Goal: Information Seeking & Learning: Learn about a topic

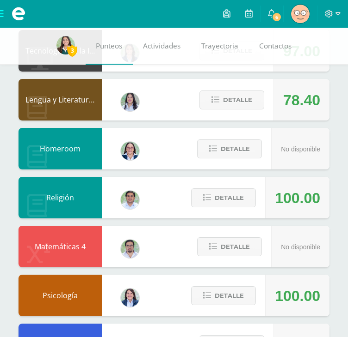
scroll to position [222, 0]
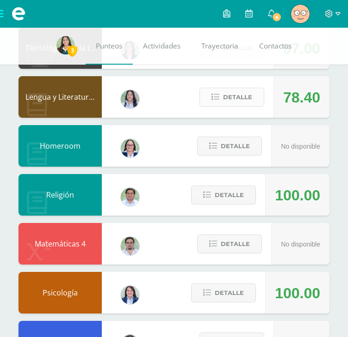
click at [234, 96] on span "Detalle" at bounding box center [237, 97] width 29 height 17
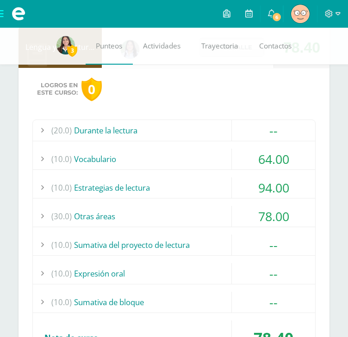
scroll to position [273, 0]
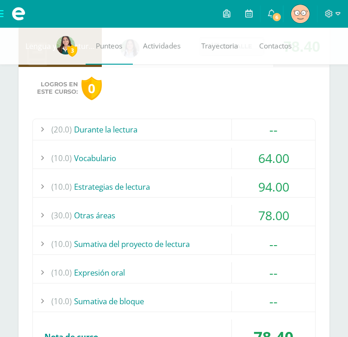
click at [118, 148] on div "(10.0) Vocabulario" at bounding box center [174, 158] width 282 height 21
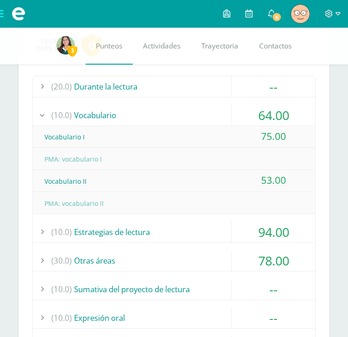
scroll to position [315, 0]
click at [90, 111] on div "(10.0) Vocabulario" at bounding box center [174, 115] width 282 height 21
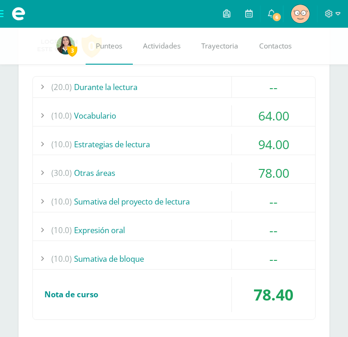
click at [104, 144] on div "(10.0) Estrategias de lectura" at bounding box center [174, 144] width 282 height 21
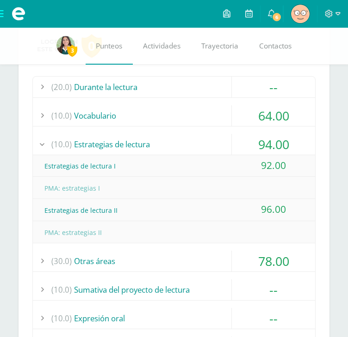
click at [104, 143] on div "(10.0) Estrategias de lectura" at bounding box center [174, 144] width 282 height 21
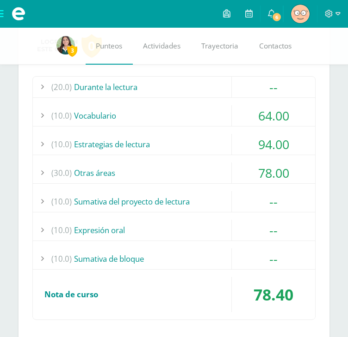
click at [79, 171] on div "(30.0) Otras áreas" at bounding box center [174, 173] width 282 height 21
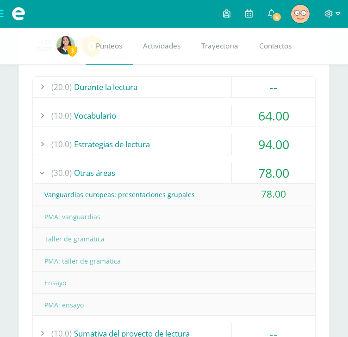
click at [93, 168] on div "(30.0) Otras áreas" at bounding box center [174, 173] width 282 height 21
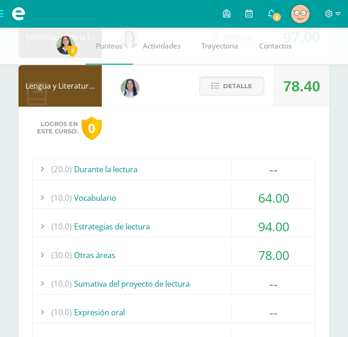
scroll to position [232, 0]
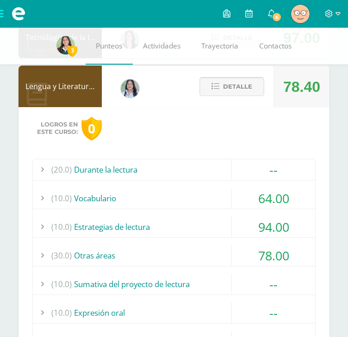
click at [232, 87] on span "Detalle" at bounding box center [237, 86] width 29 height 17
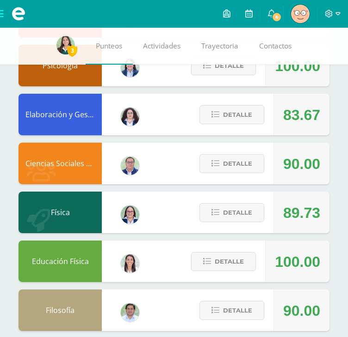
scroll to position [458, 0]
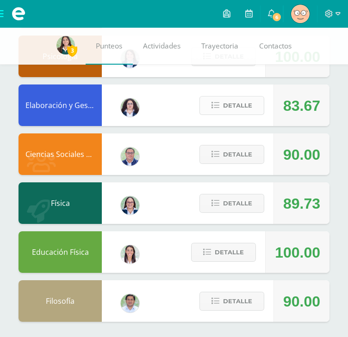
click at [219, 102] on icon at bounding box center [215, 106] width 8 height 8
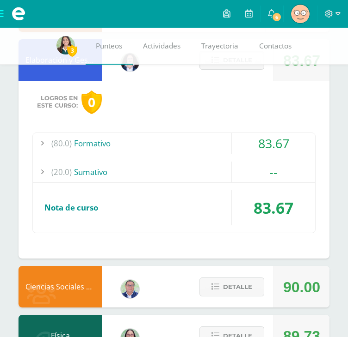
scroll to position [504, 0]
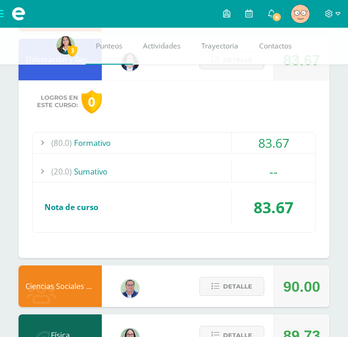
click at [146, 141] on div "(80.0) Formativo" at bounding box center [174, 143] width 282 height 21
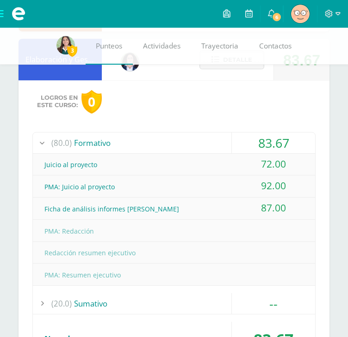
click at [146, 141] on div "(80.0) Formativo" at bounding box center [174, 143] width 282 height 21
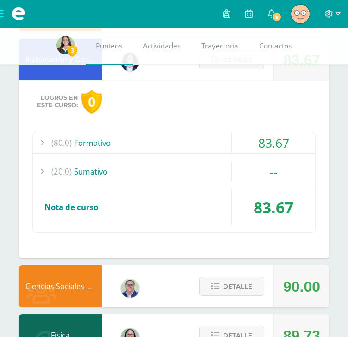
click at [146, 141] on div "(80.0) Formativo" at bounding box center [174, 143] width 282 height 21
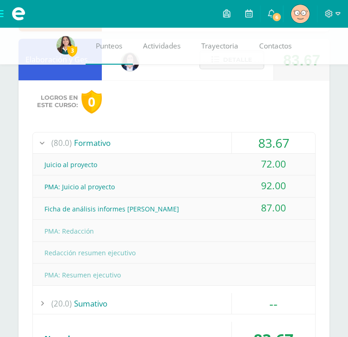
click at [146, 141] on div "(80.0) Formativo" at bounding box center [174, 143] width 282 height 21
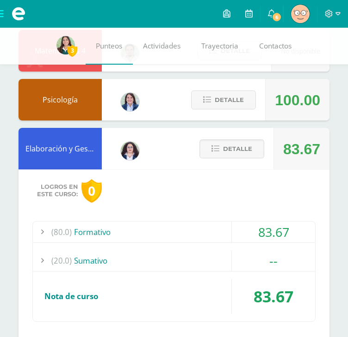
scroll to position [412, 0]
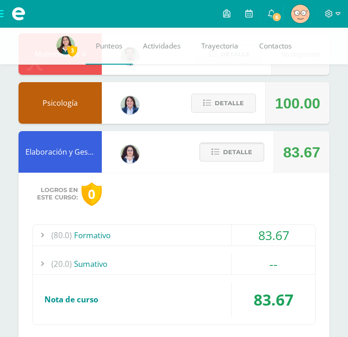
click at [211, 147] on button "Detalle" at bounding box center [231, 152] width 65 height 19
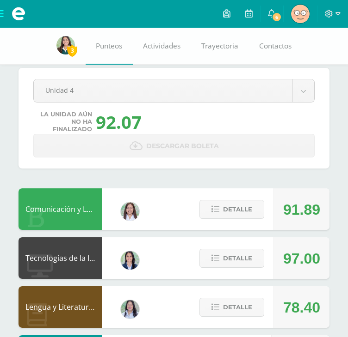
scroll to position [0, 0]
